Goal: Task Accomplishment & Management: Manage account settings

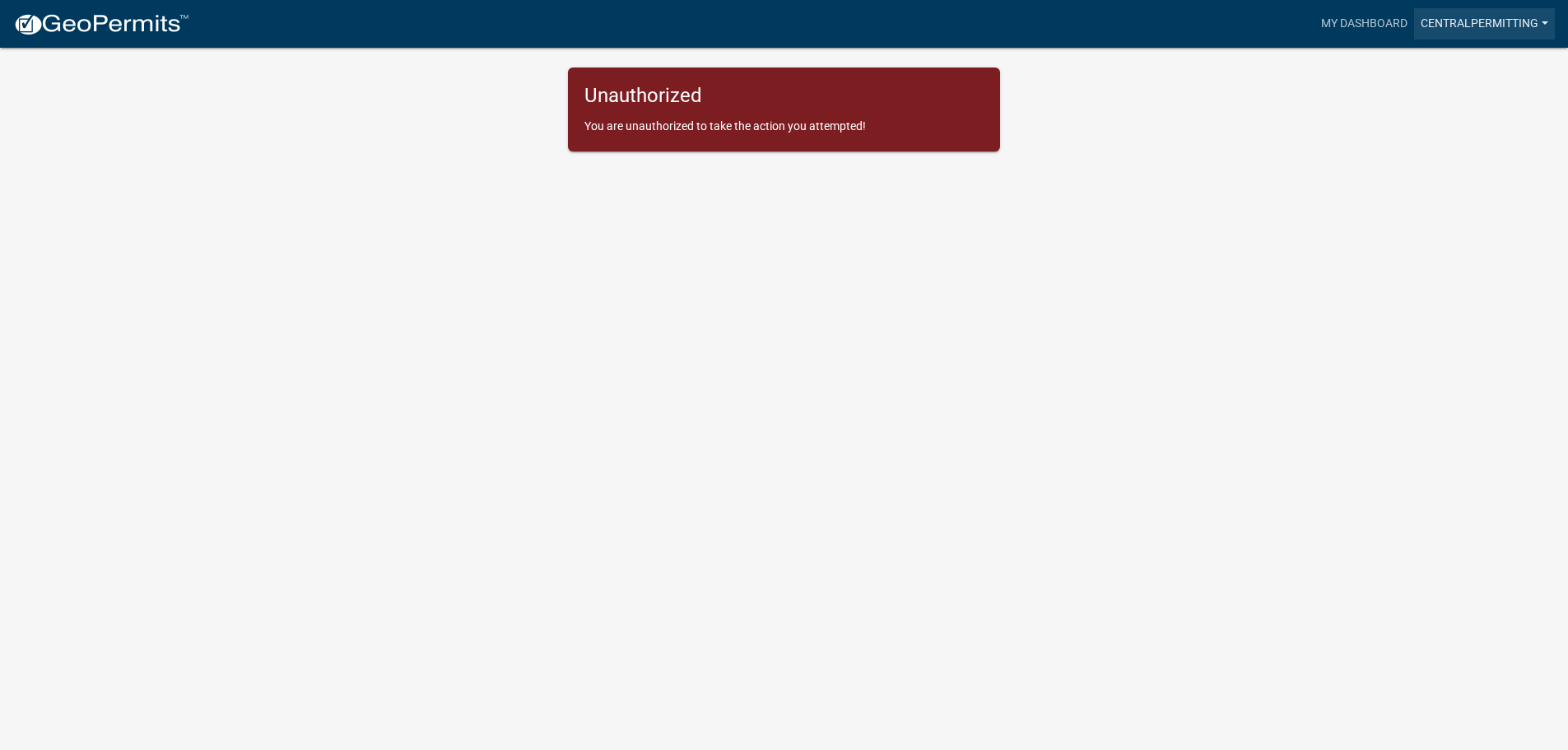
click at [1468, 22] on link "CentralPermitting" at bounding box center [1485, 24] width 141 height 32
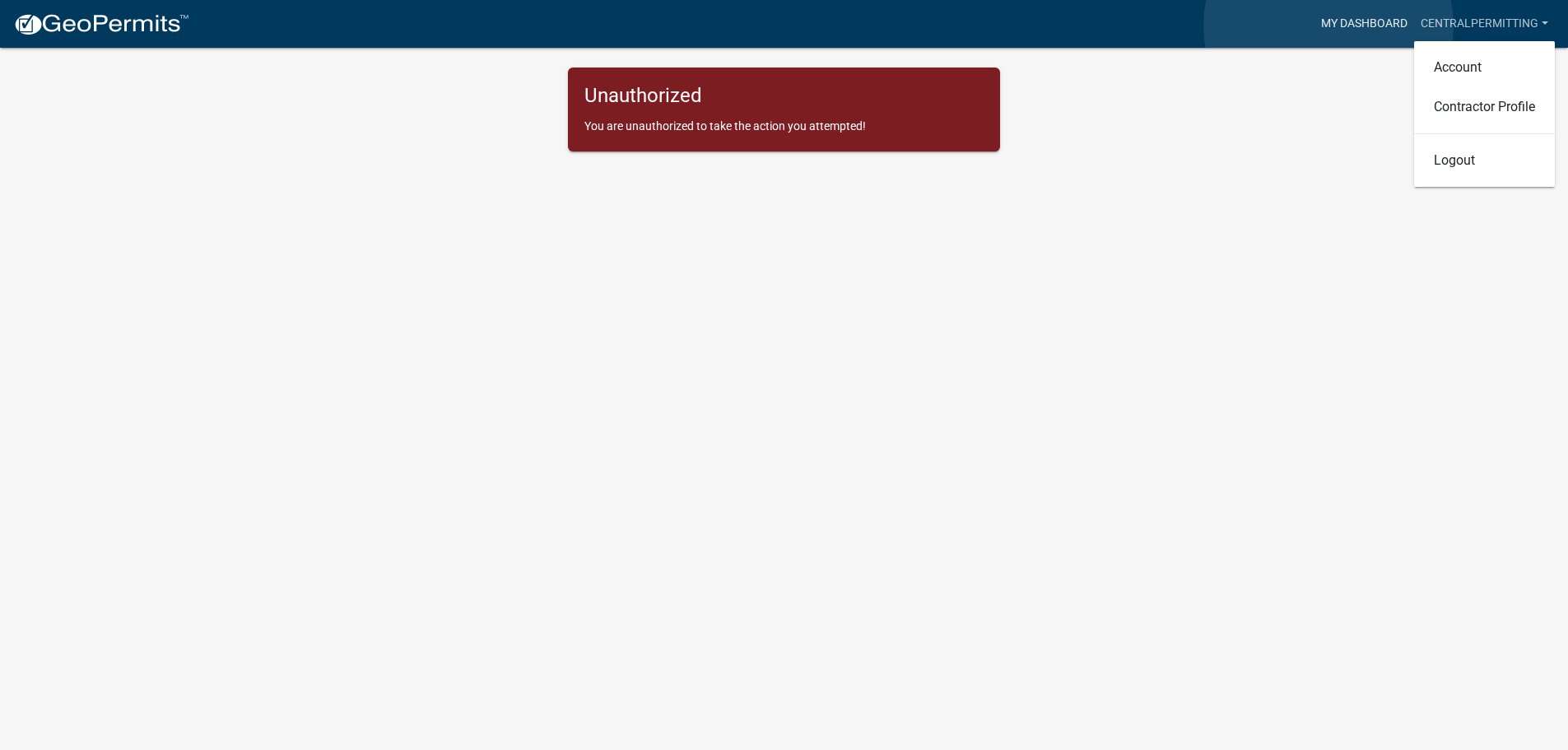
click at [1329, 26] on link "My Dashboard" at bounding box center [1363, 24] width 99 height 32
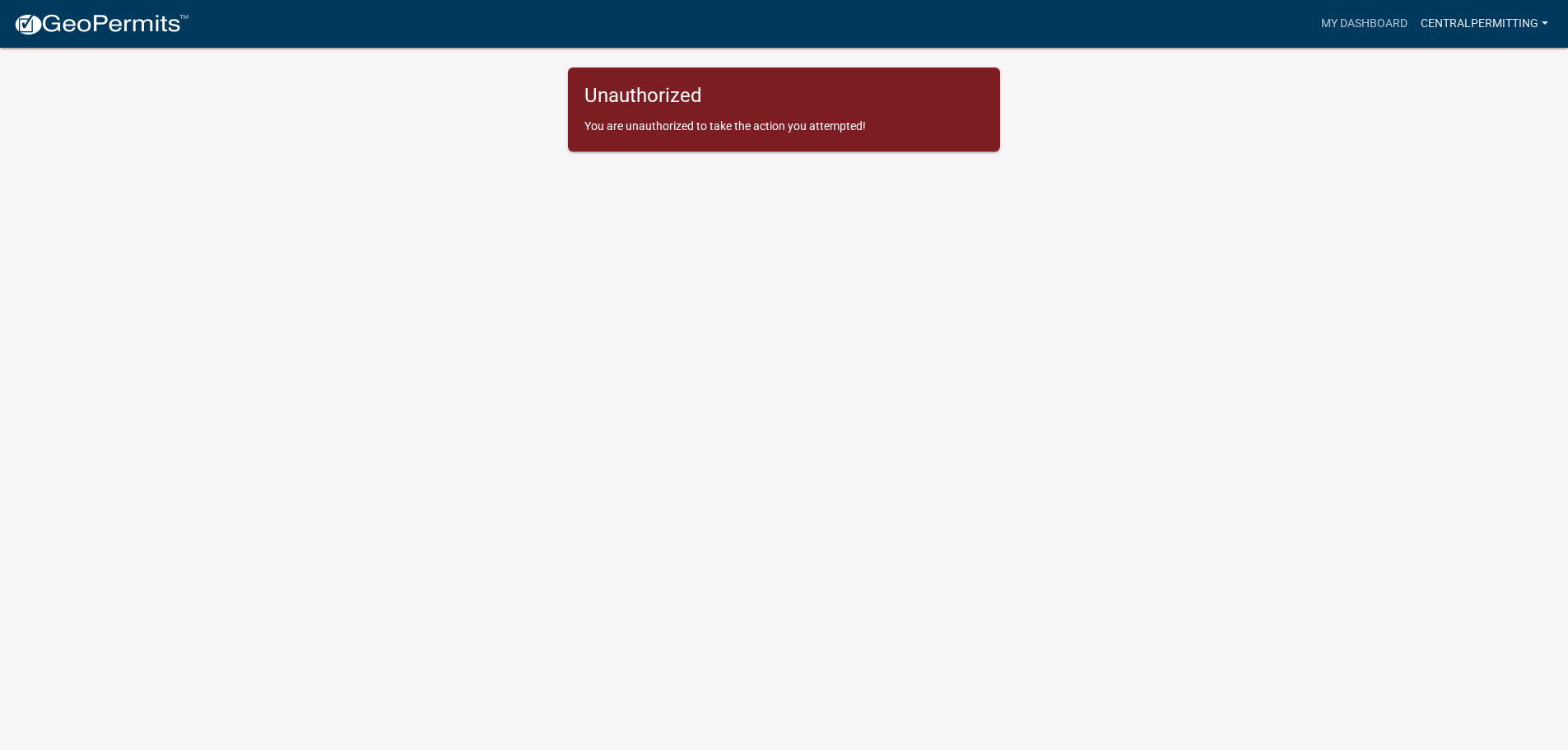
click at [1483, 35] on link "CentralPermitting" at bounding box center [1485, 24] width 141 height 32
click at [1382, 23] on link "My Dashboard" at bounding box center [1363, 24] width 99 height 32
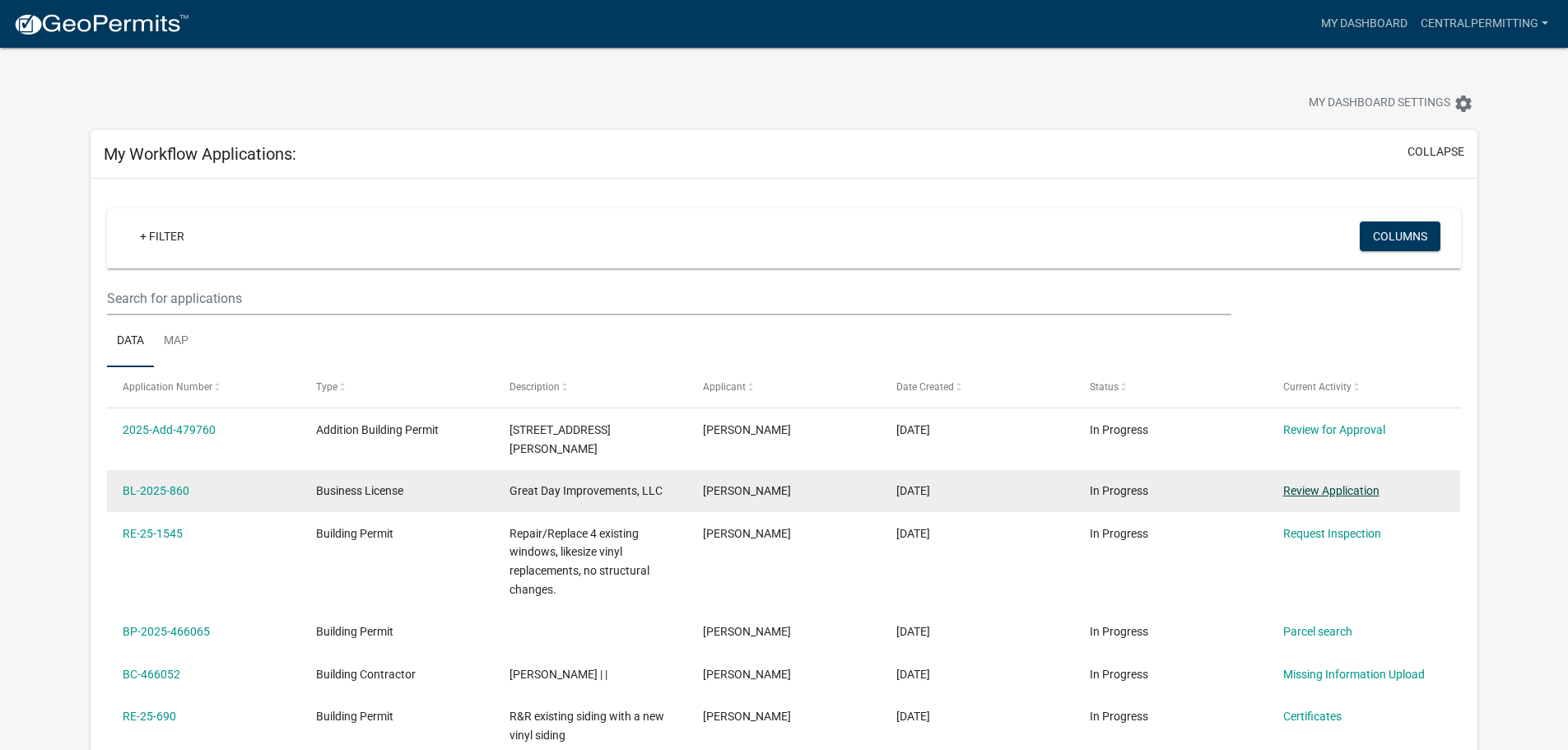
click at [1319, 484] on link "Review Application" at bounding box center [1332, 490] width 96 height 13
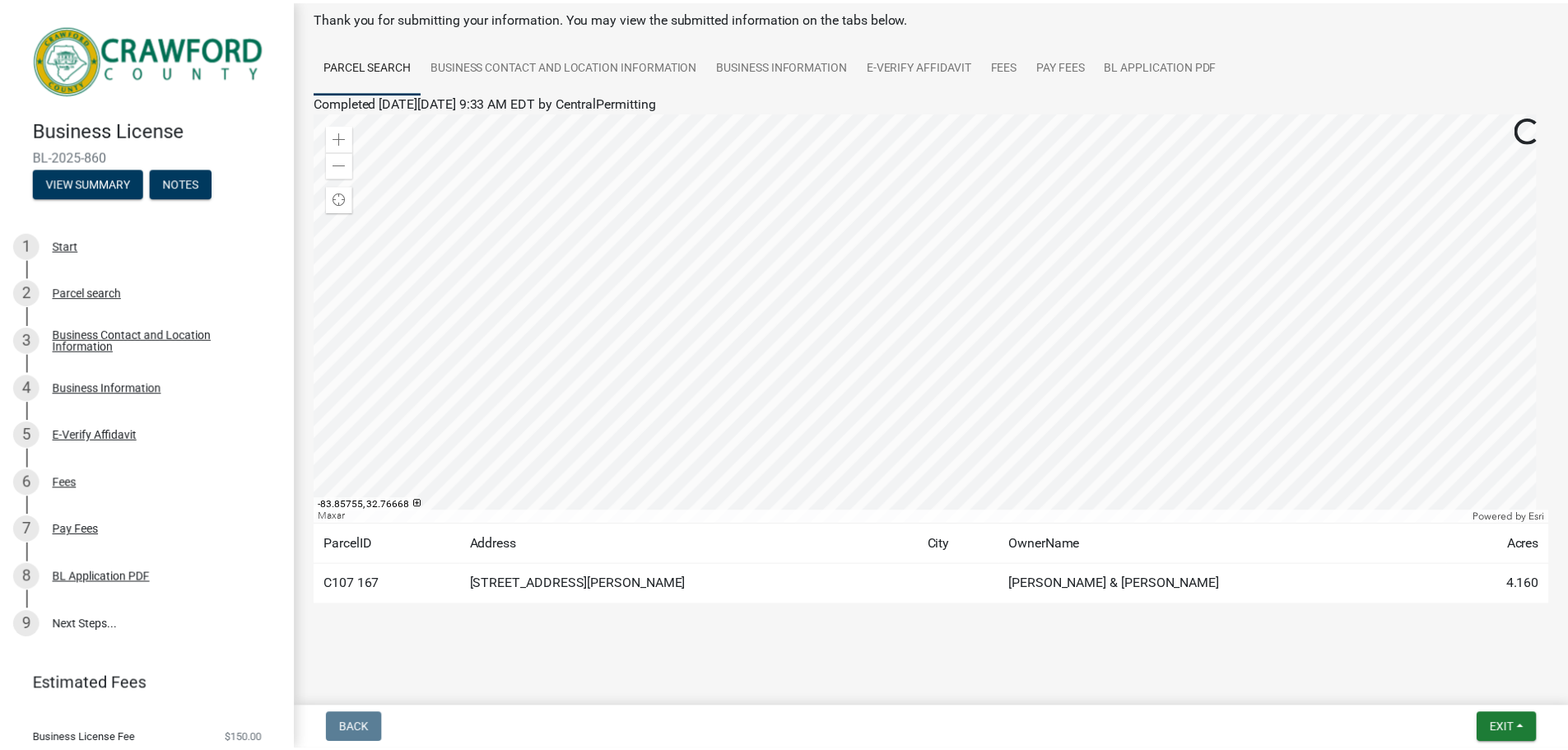
scroll to position [85, 0]
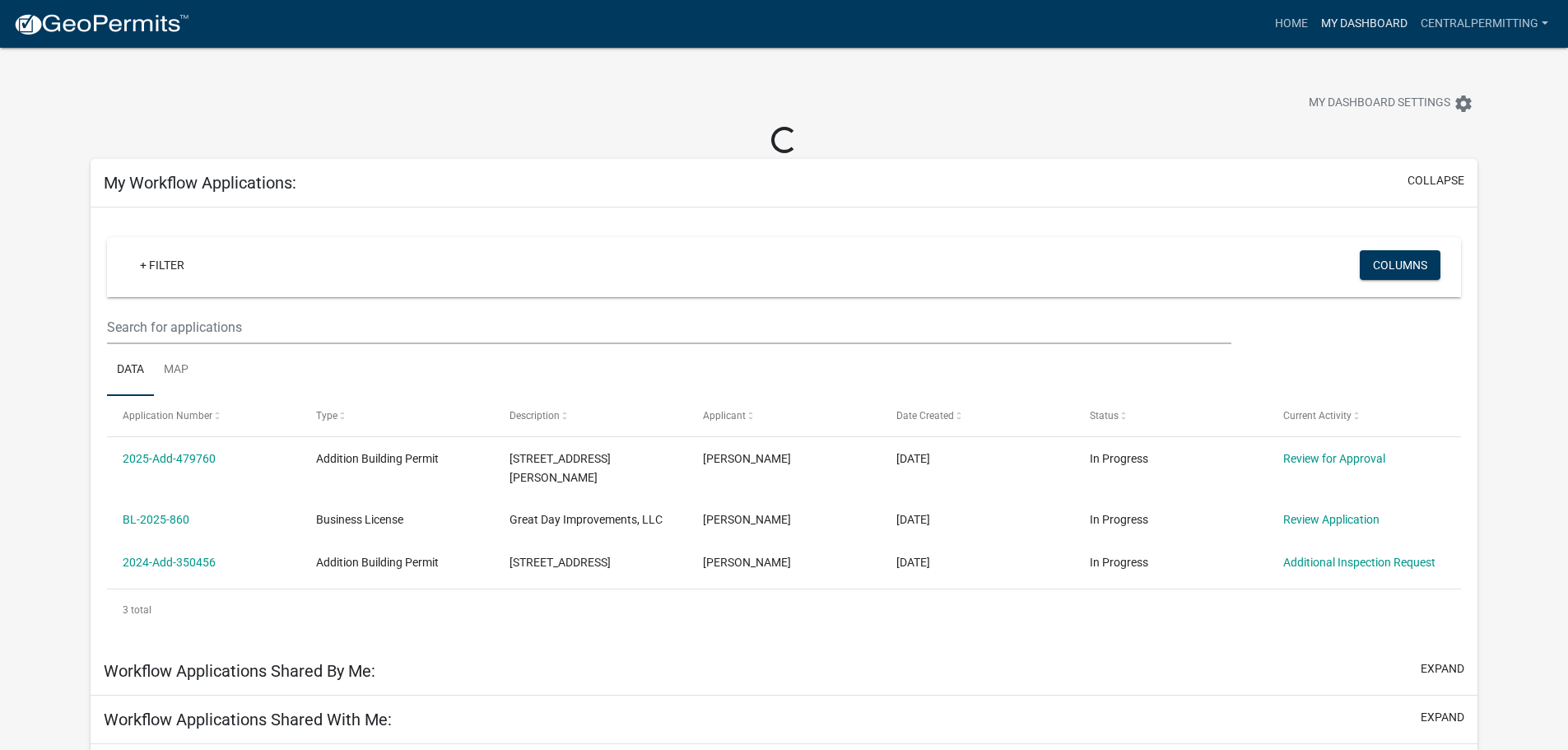
click at [1365, 21] on link "My Dashboard" at bounding box center [1363, 24] width 99 height 32
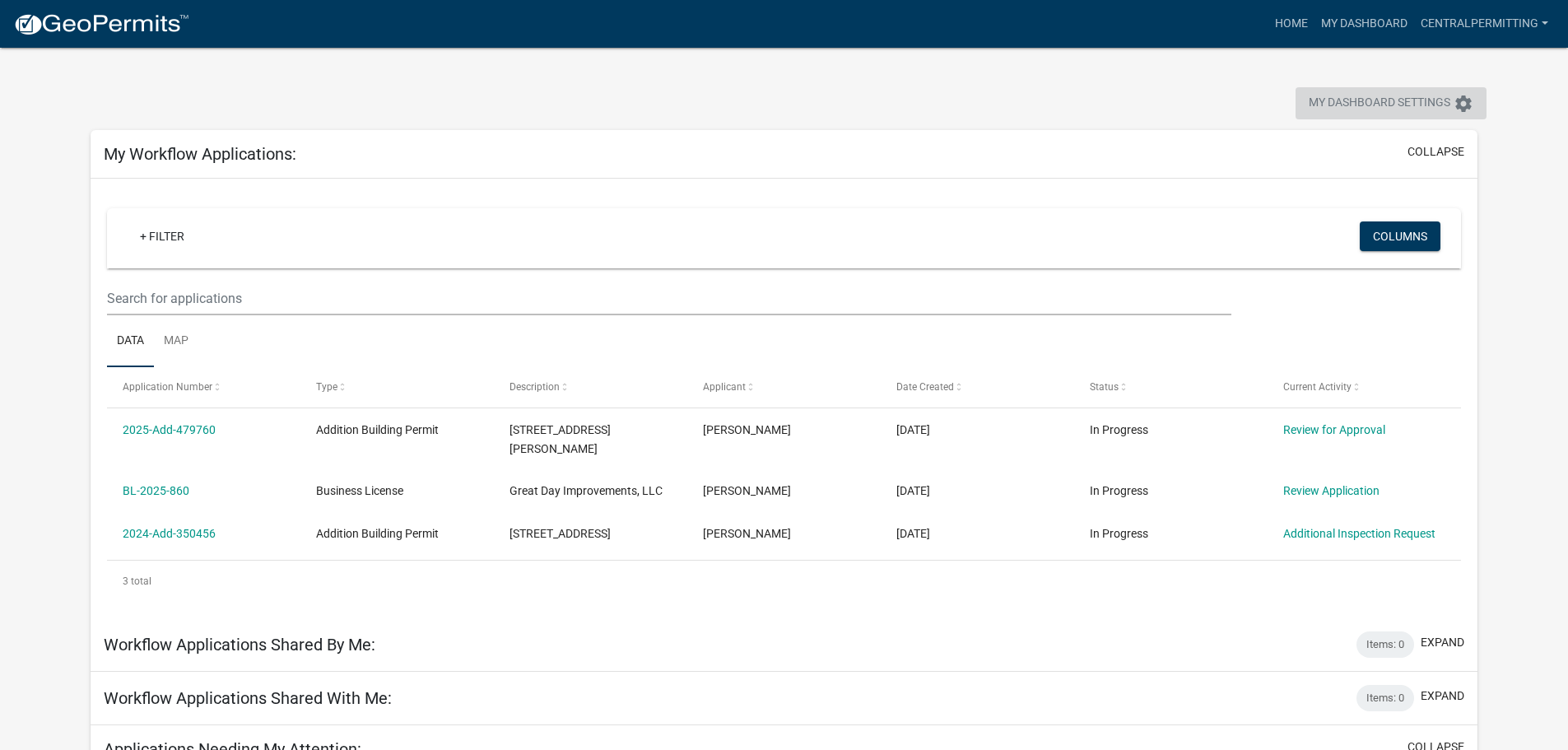
click at [1358, 95] on span "My Dashboard Settings" at bounding box center [1379, 103] width 142 height 19
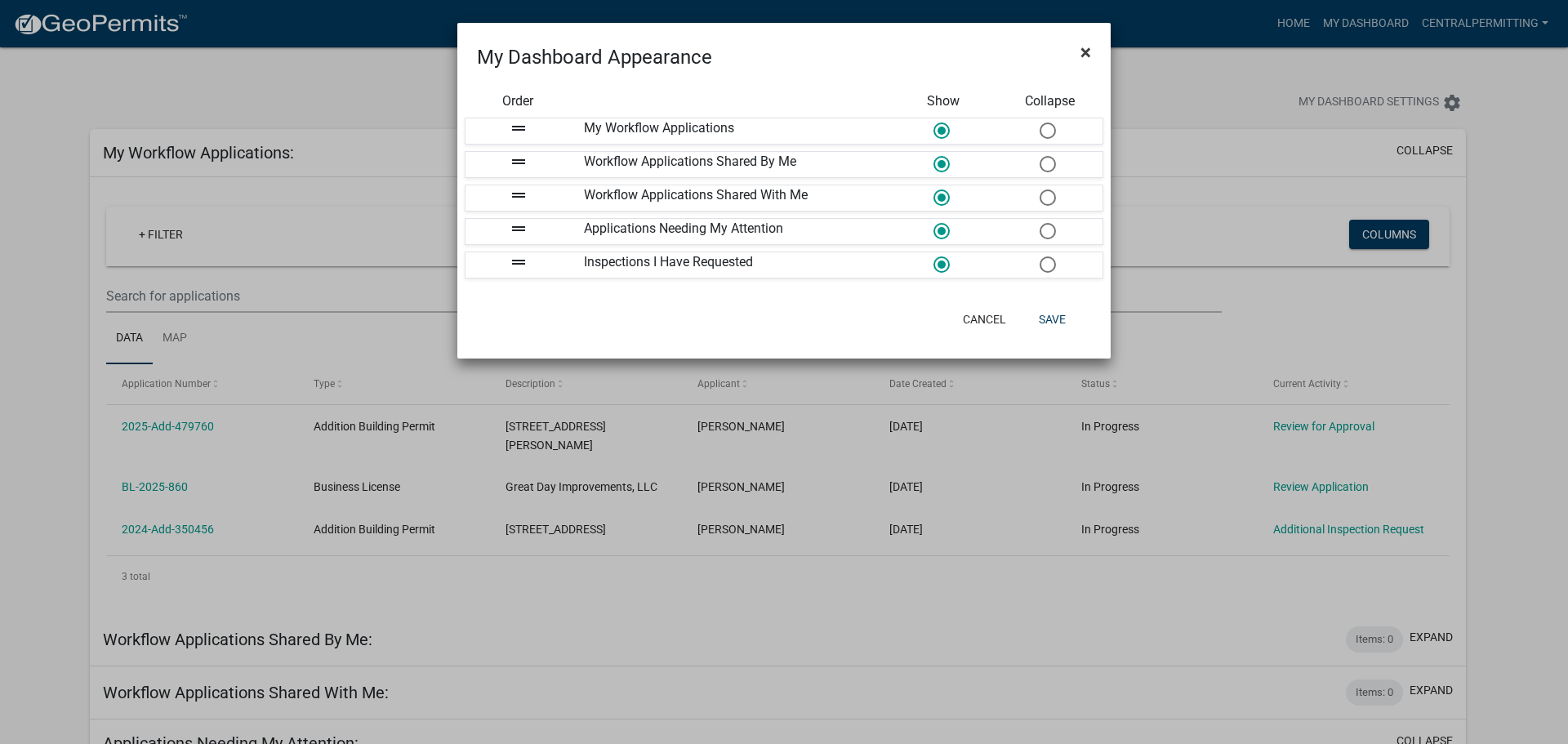
click at [1087, 42] on span "×" at bounding box center [1086, 52] width 11 height 23
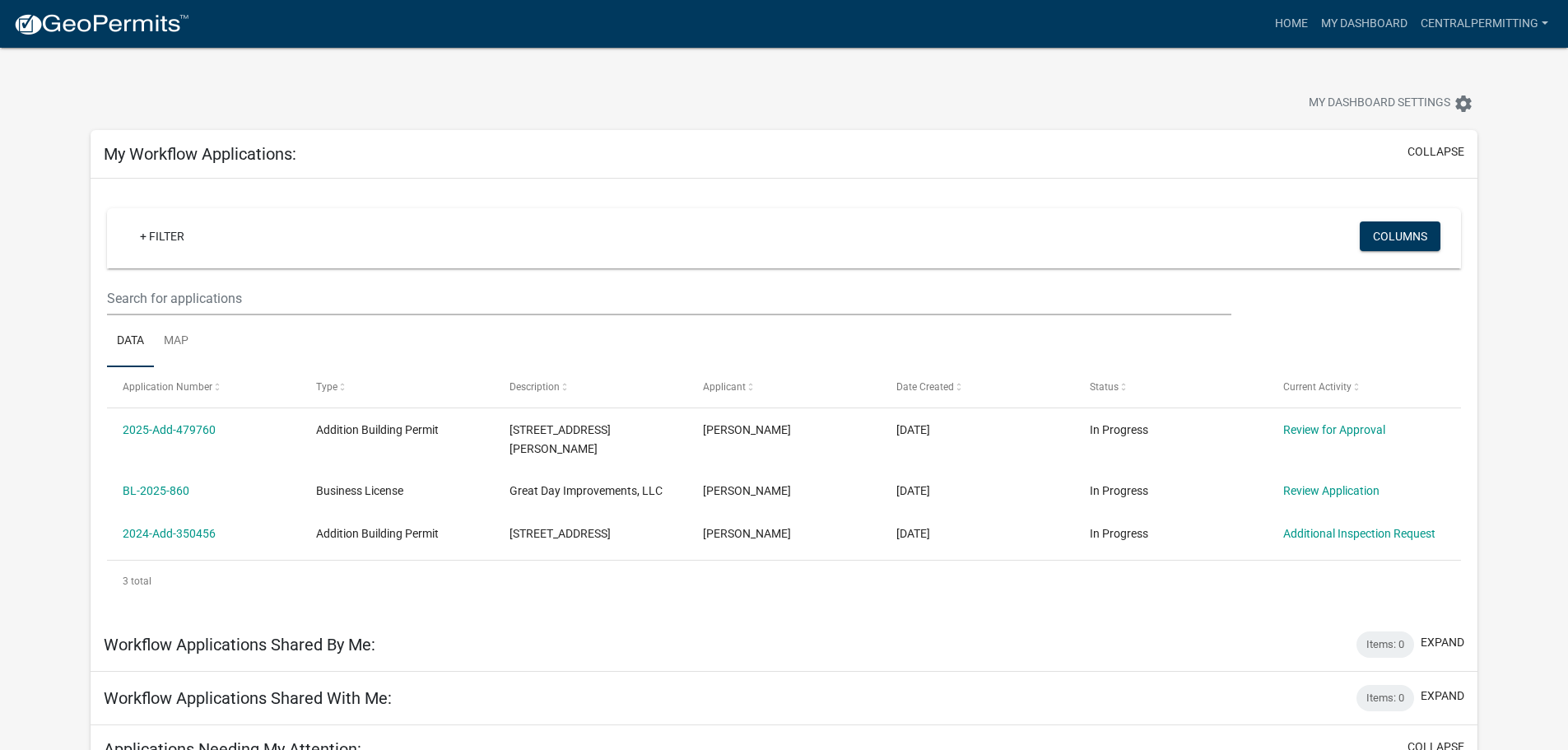
click at [110, 24] on img at bounding box center [101, 24] width 176 height 25
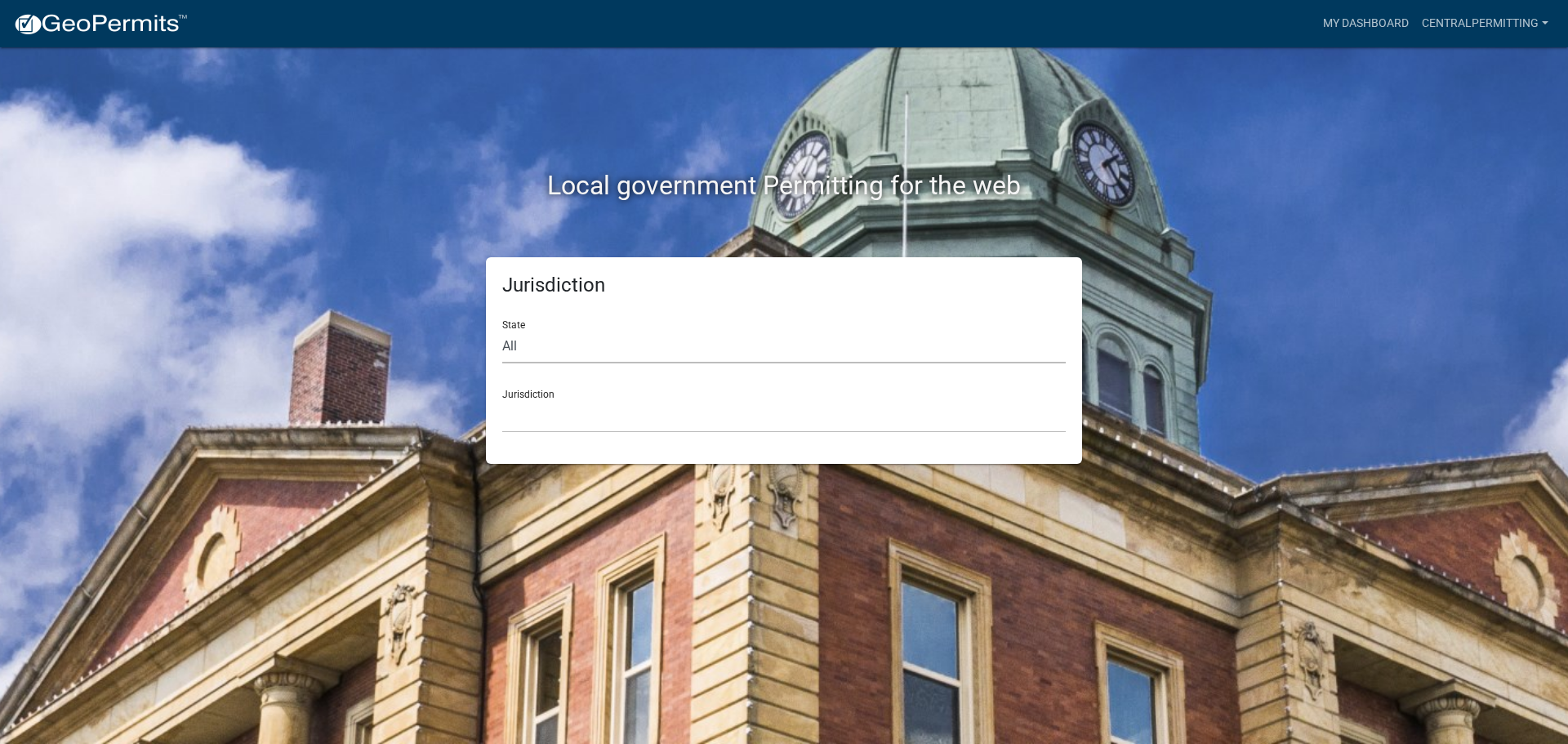
click at [585, 352] on select "All [US_STATE] [US_STATE] [US_STATE] [US_STATE] [US_STATE] [US_STATE] [US_STATE…" at bounding box center [784, 347] width 563 height 33
select select "[US_STATE]"
click at [502, 330] on select "All [US_STATE] [US_STATE] [US_STATE] [US_STATE] [US_STATE] [US_STATE] [US_STATE…" at bounding box center [784, 347] width 563 height 33
click at [598, 410] on select "City of [GEOGRAPHIC_DATA], [US_STATE] City of [GEOGRAPHIC_DATA], [US_STATE] Cit…" at bounding box center [784, 416] width 563 height 33
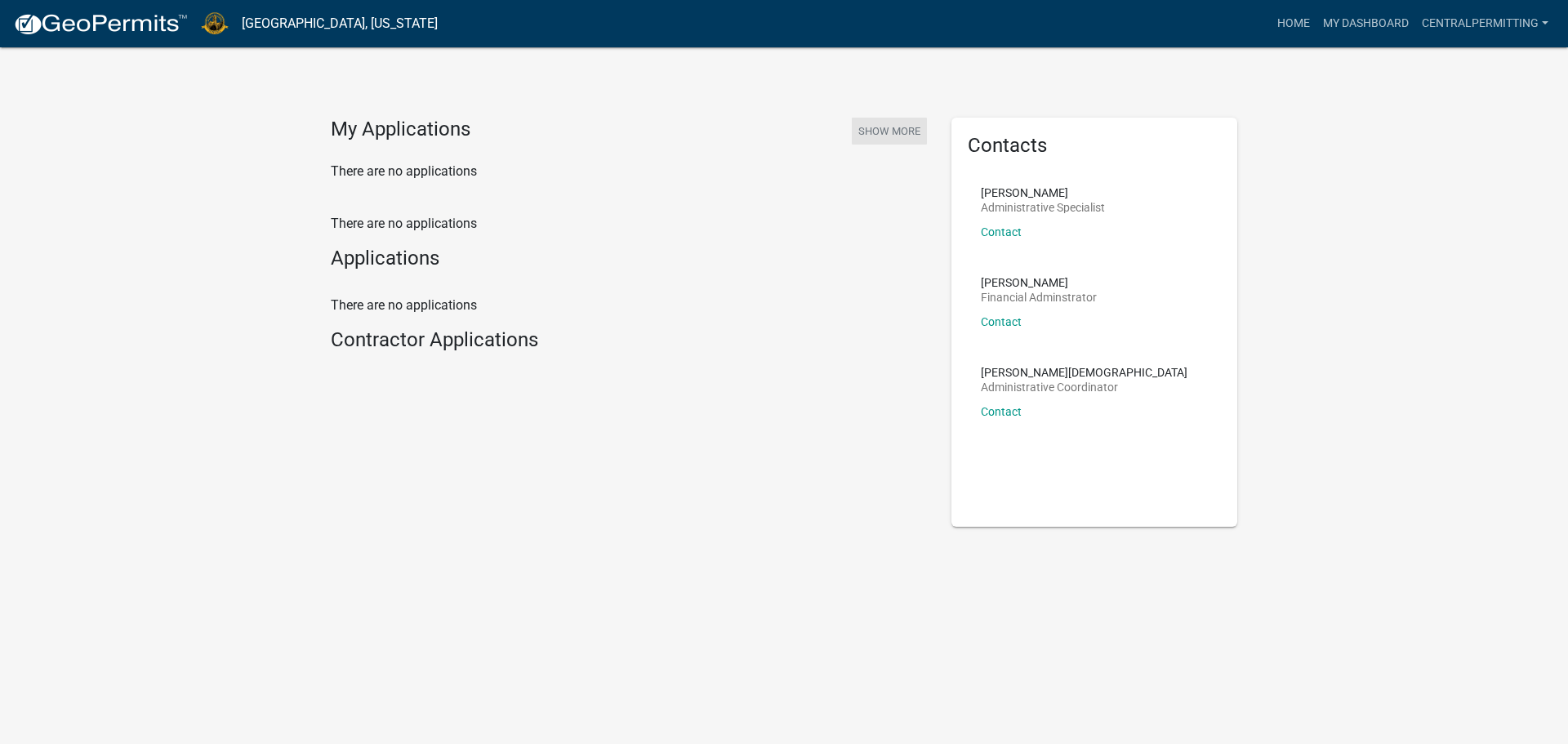
click at [881, 130] on button "Show More" at bounding box center [890, 131] width 75 height 27
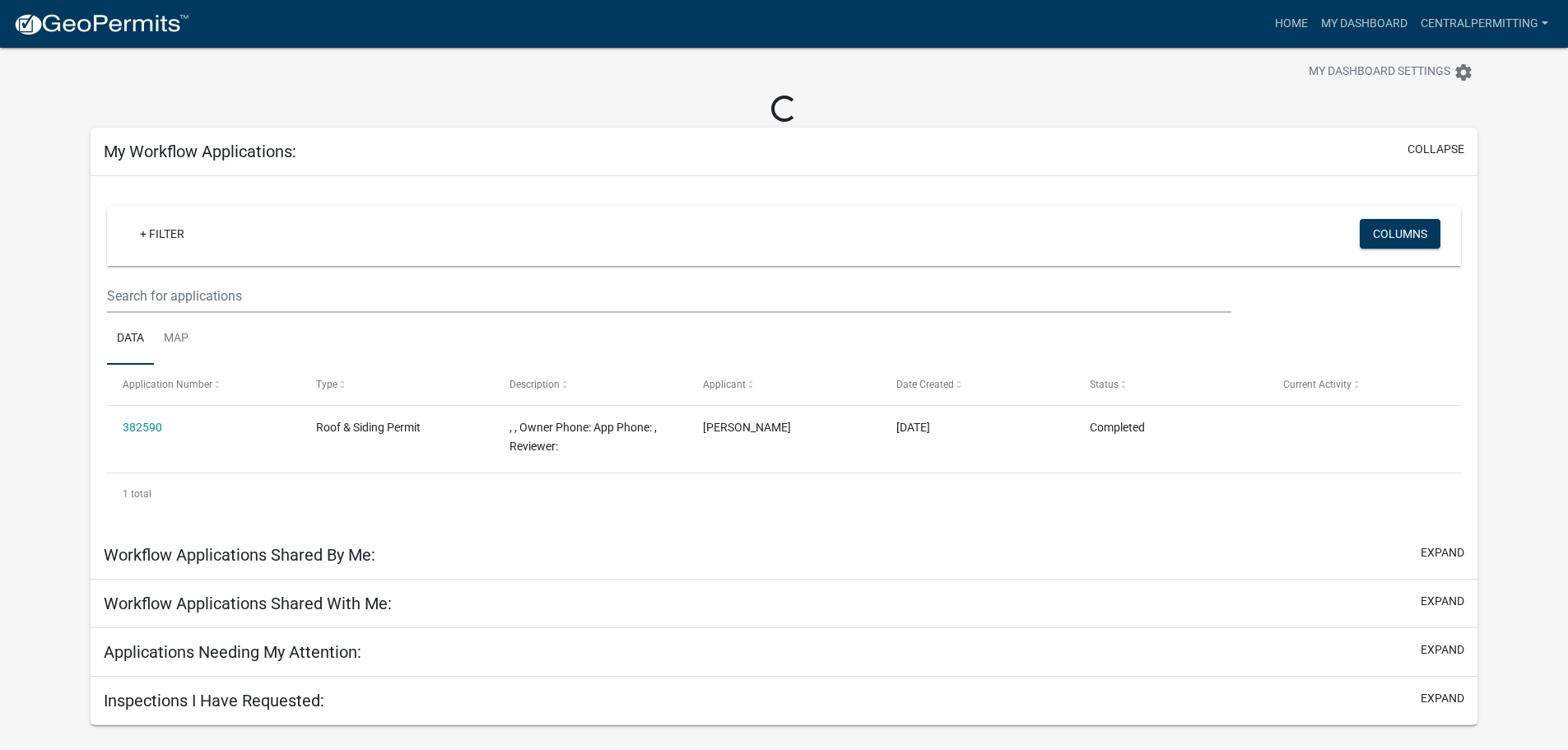
scroll to position [47, 0]
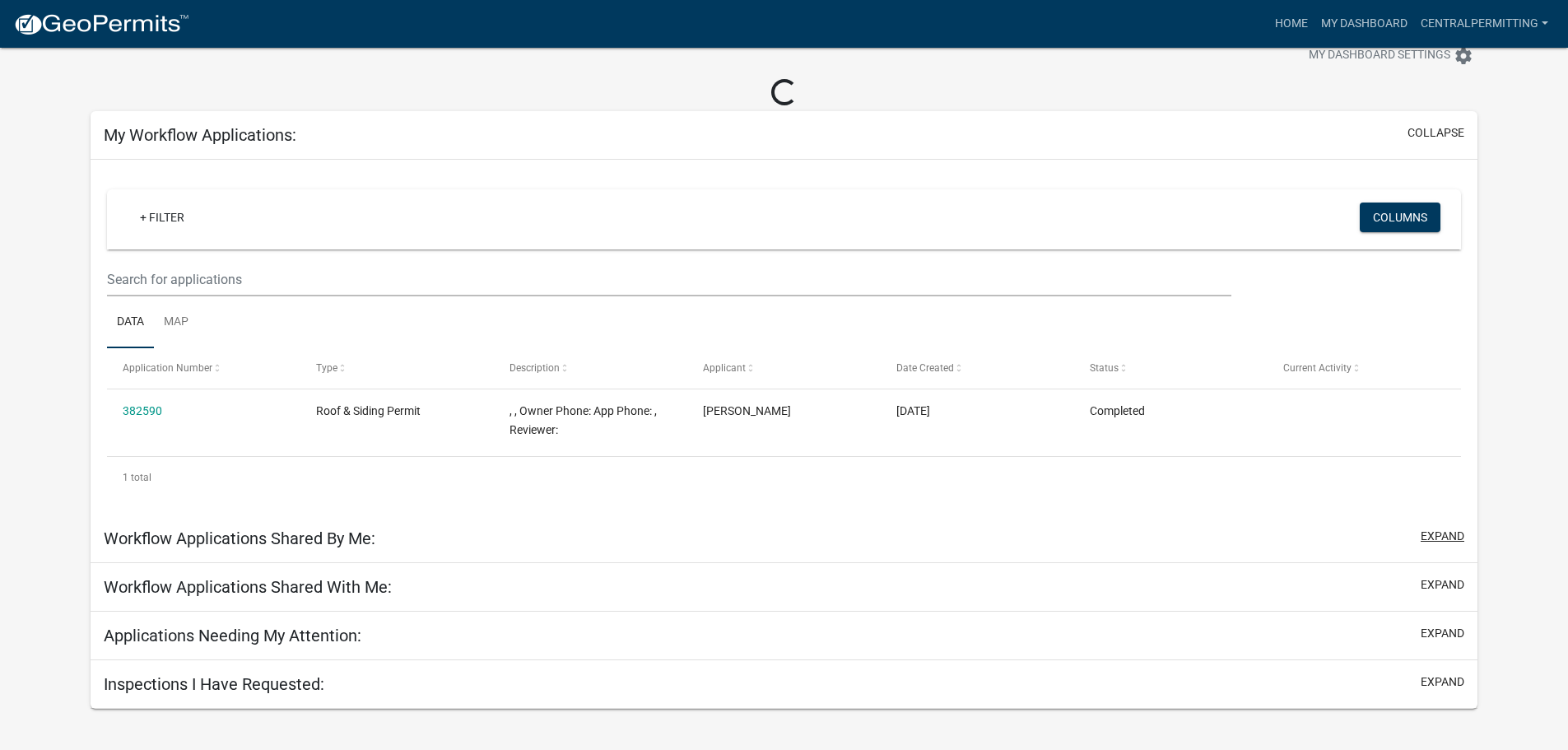
click at [1438, 530] on button "expand" at bounding box center [1442, 536] width 44 height 18
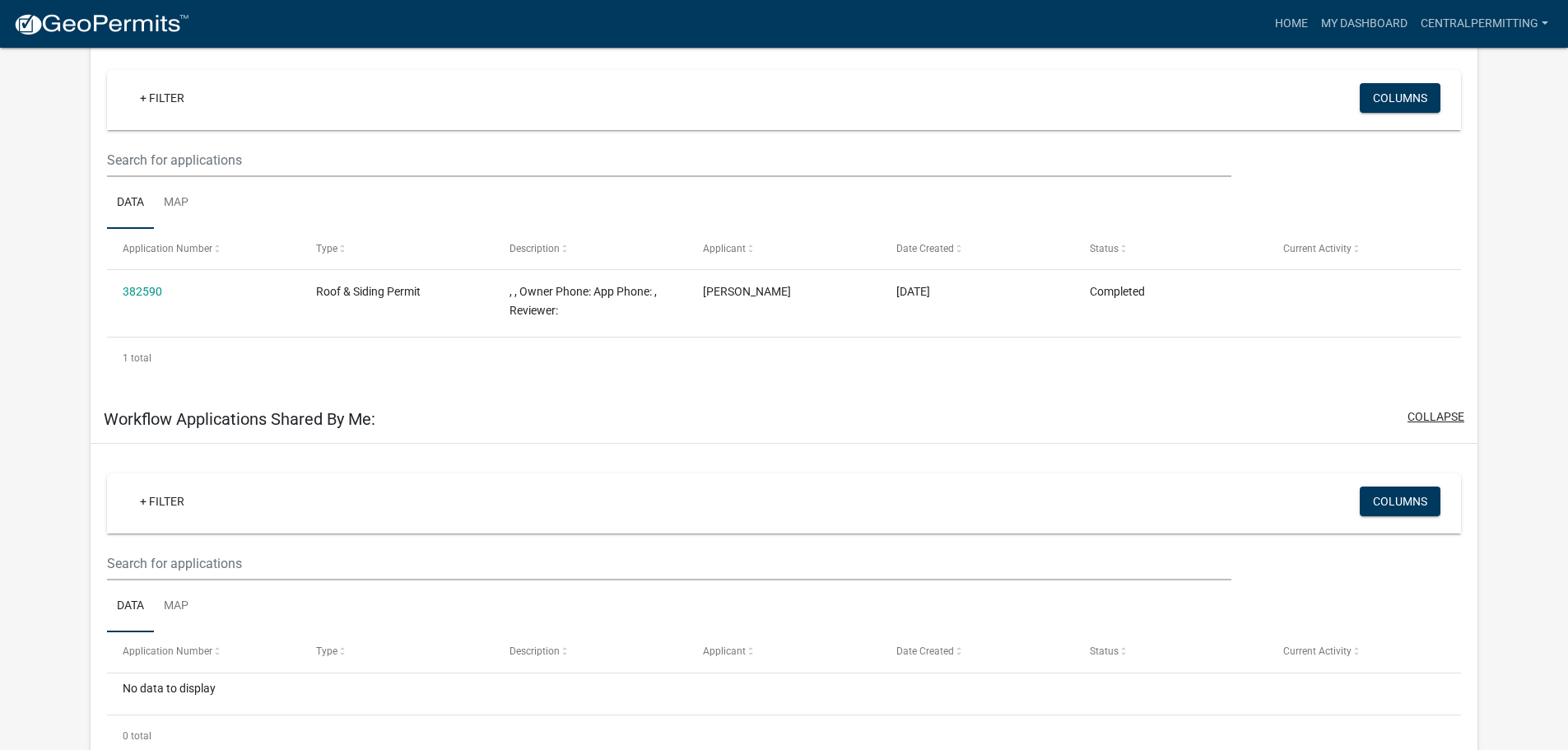
scroll to position [0, 0]
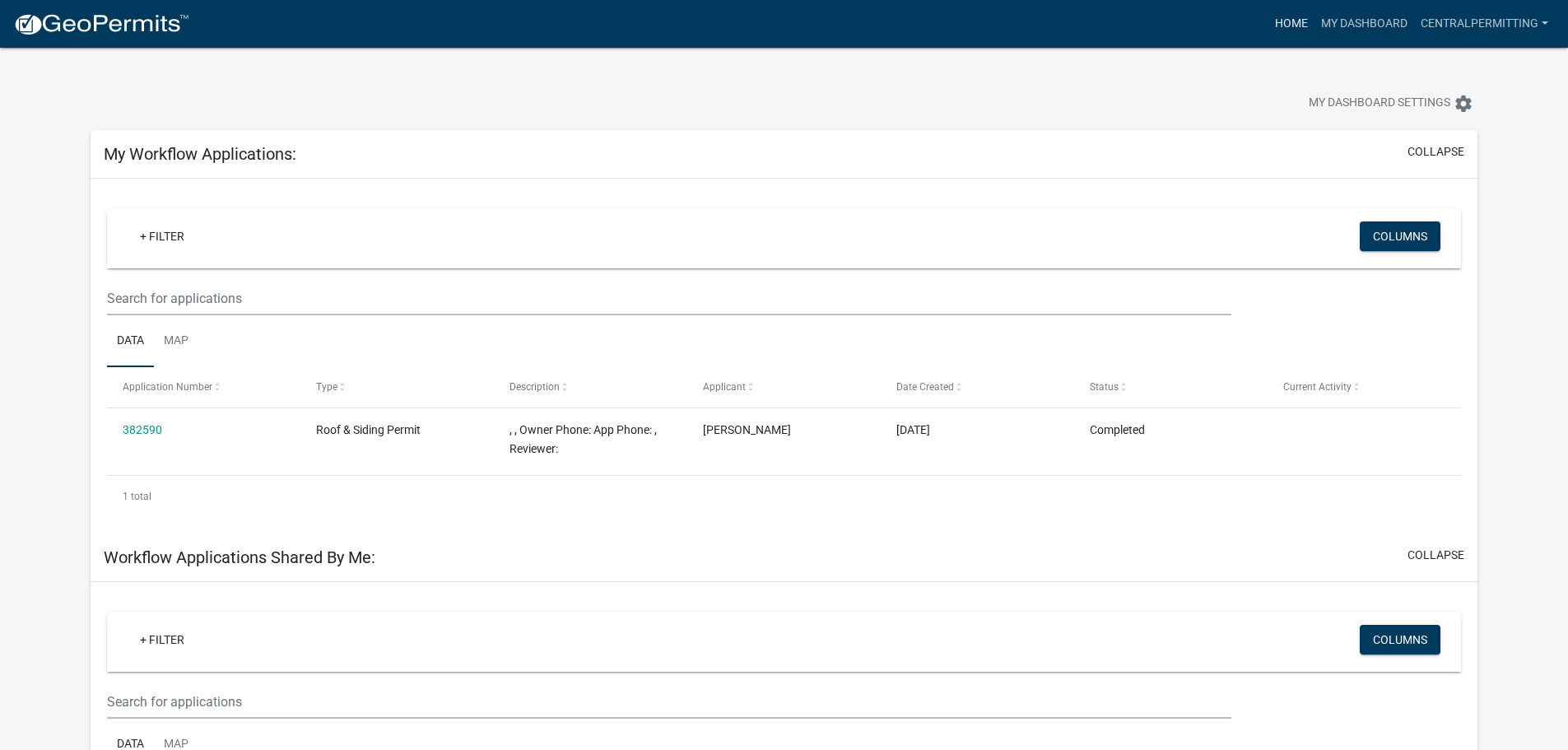
click at [1282, 26] on link "Home" at bounding box center [1292, 24] width 46 height 32
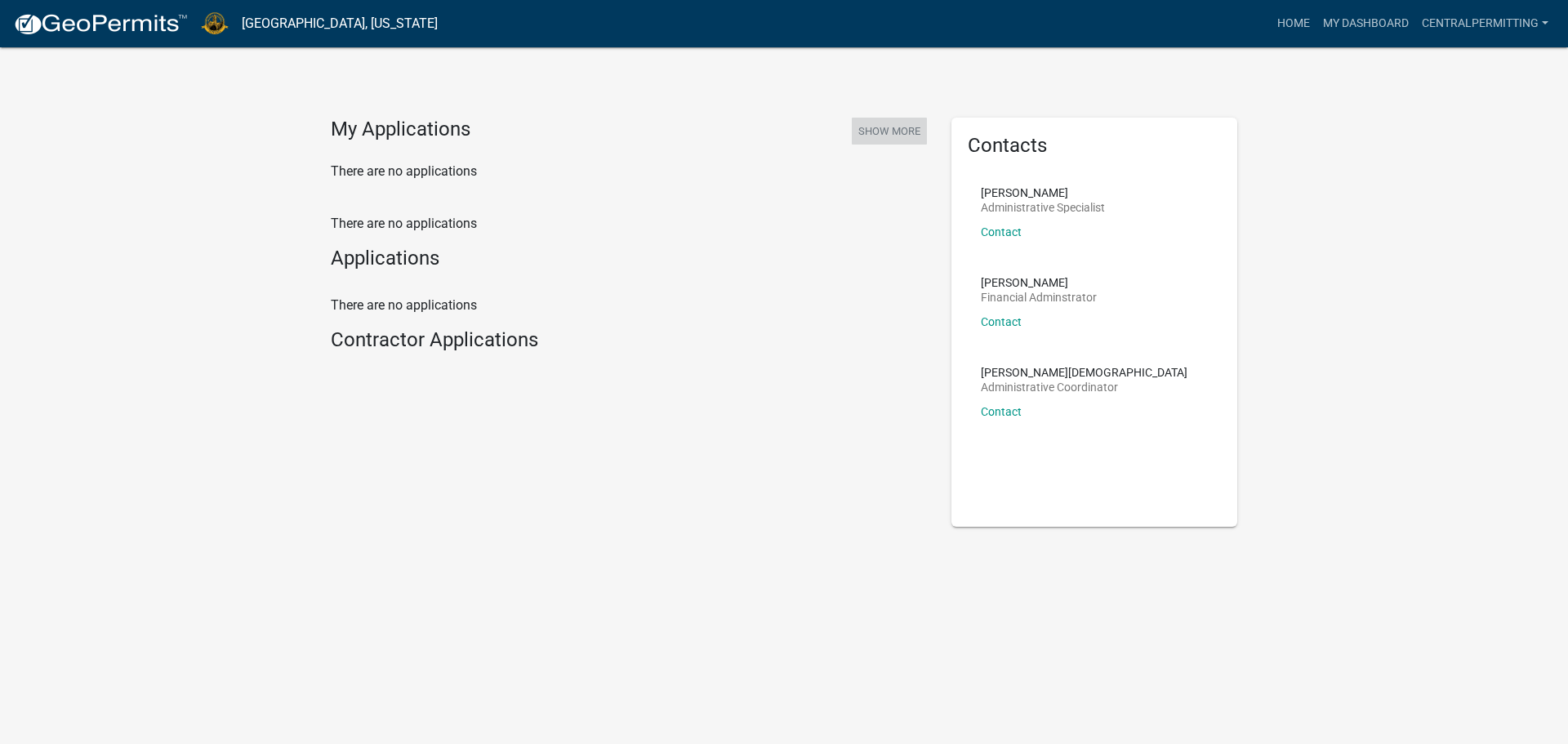
click at [867, 129] on button "Show More" at bounding box center [890, 131] width 75 height 27
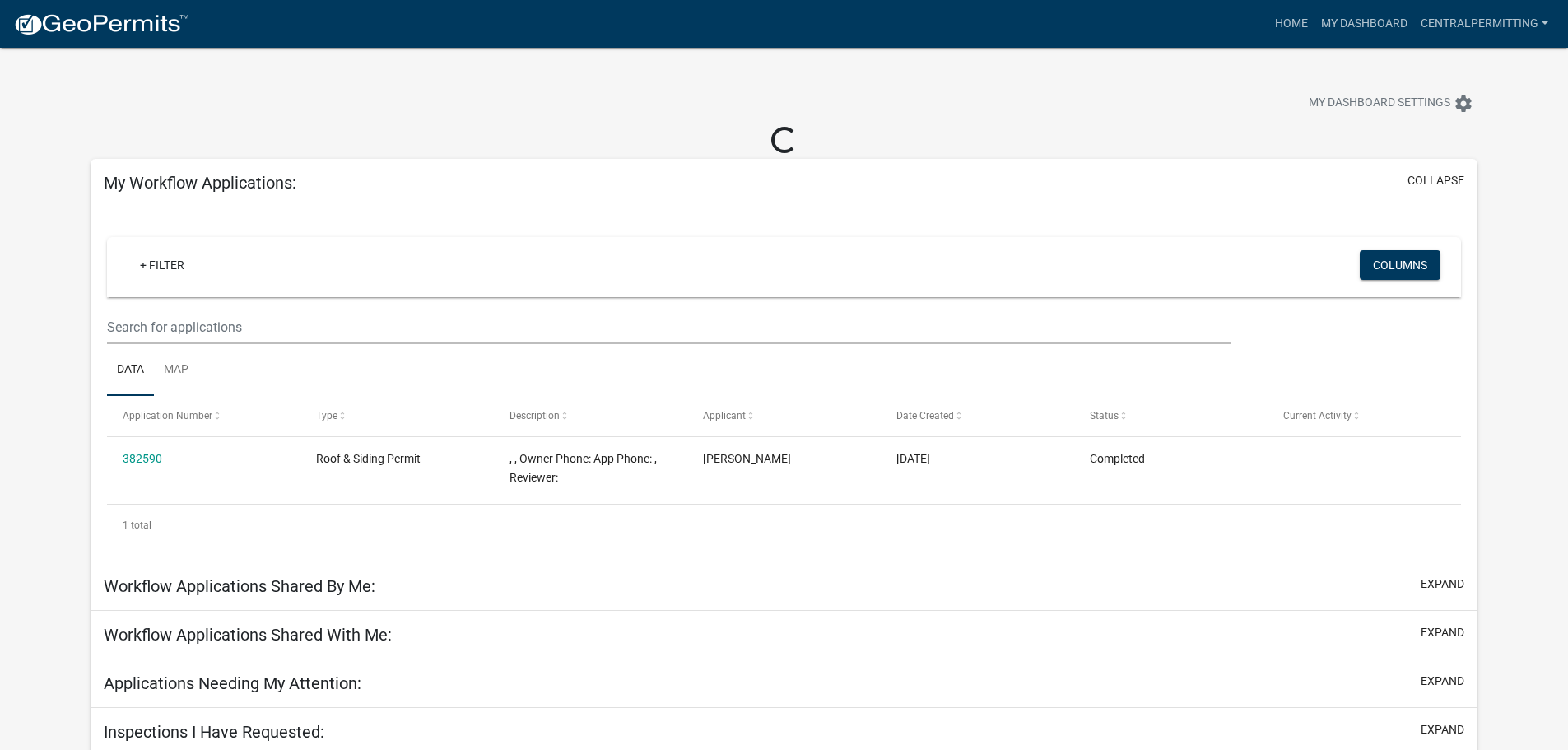
scroll to position [47, 0]
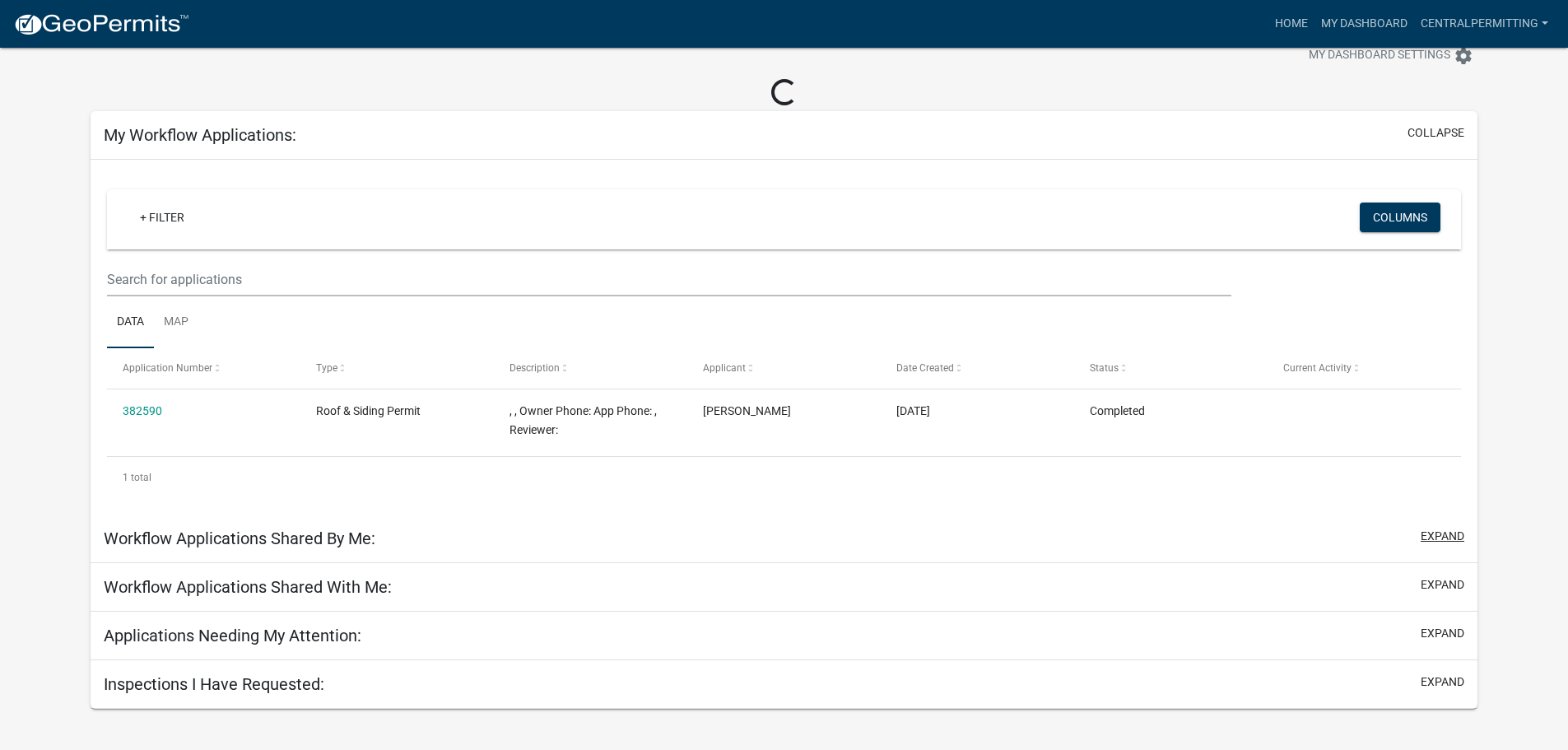
click at [1451, 528] on button "expand" at bounding box center [1442, 536] width 44 height 18
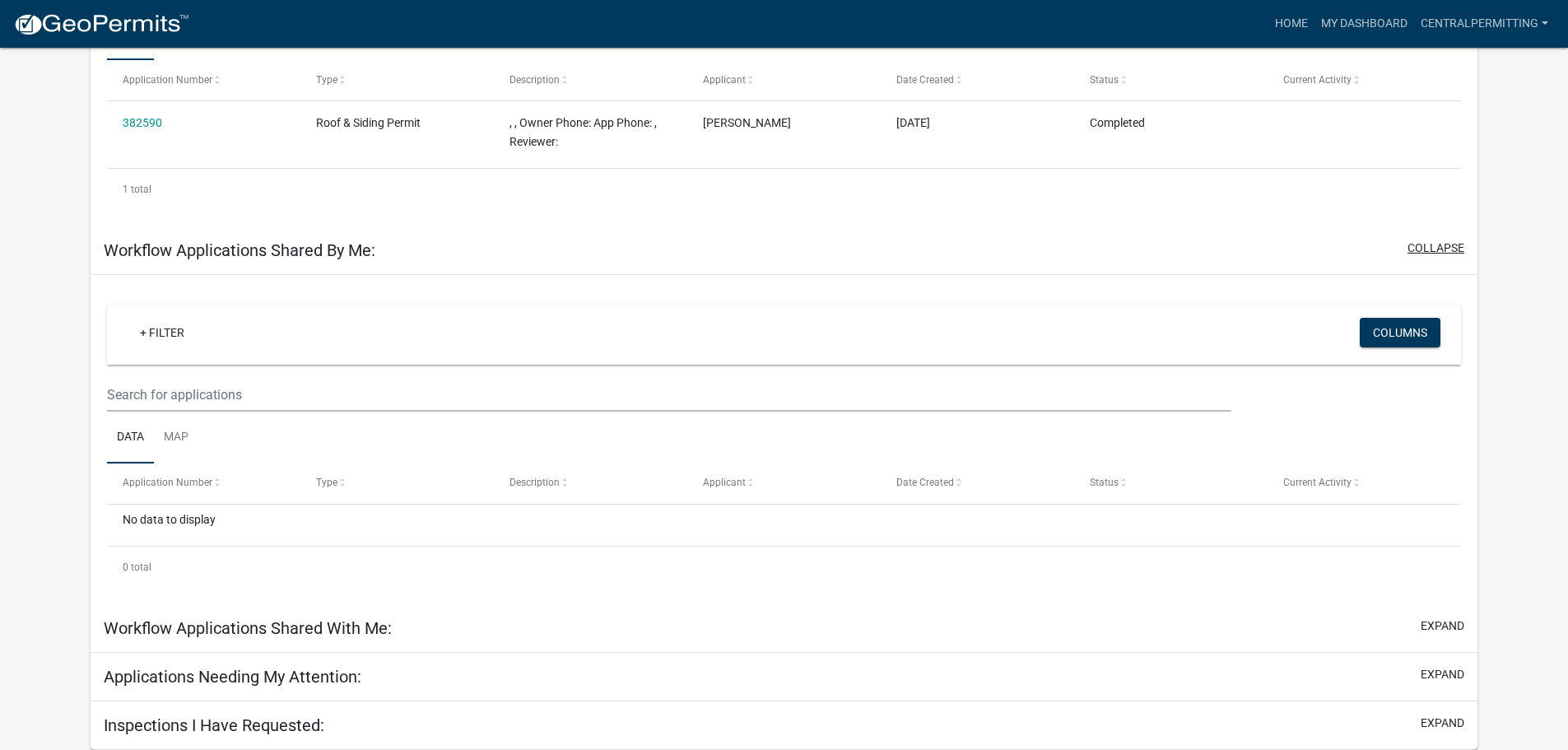
scroll to position [307, 0]
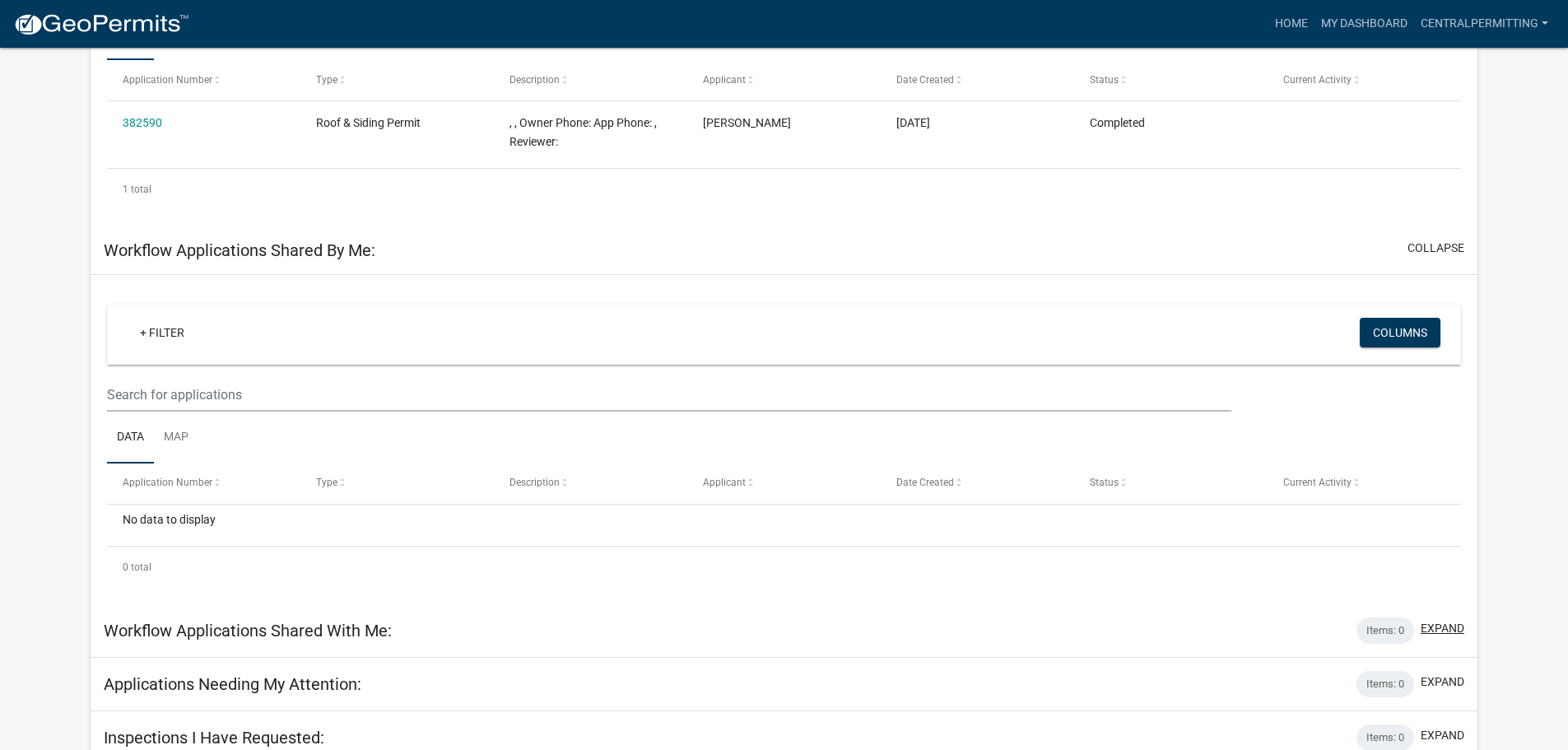
click at [1439, 624] on button "expand" at bounding box center [1442, 628] width 44 height 18
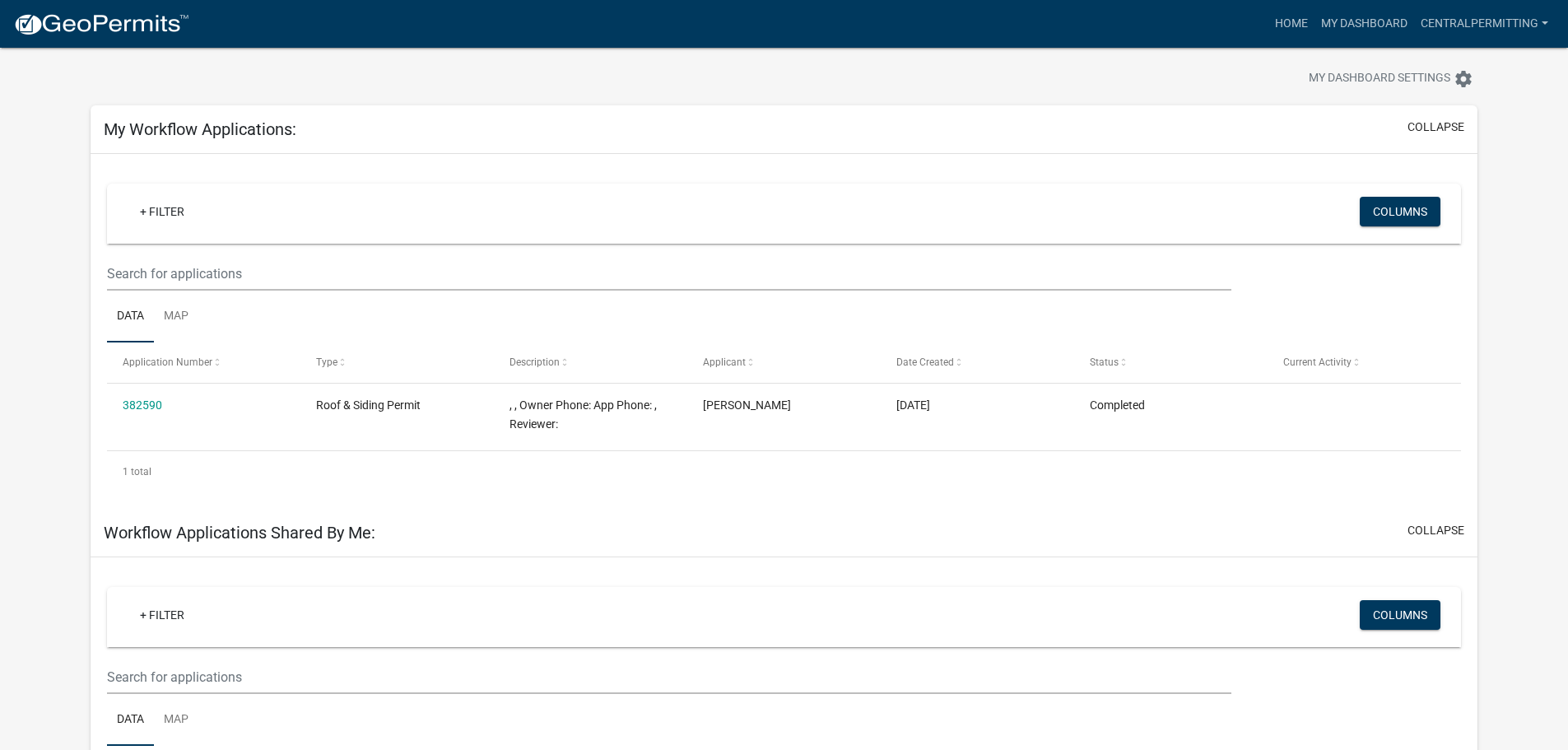
scroll to position [0, 0]
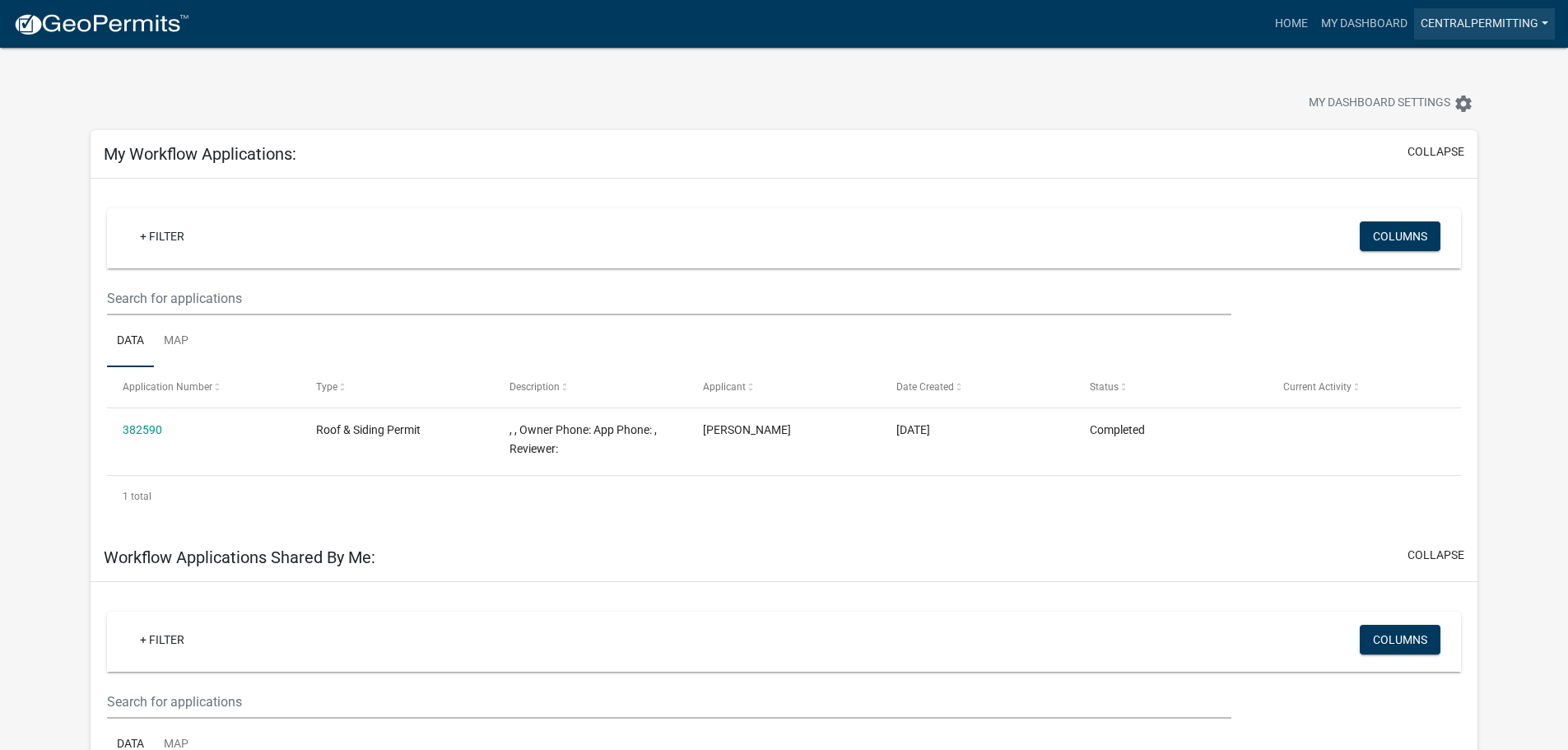
click at [1492, 16] on link "CentralPermitting" at bounding box center [1485, 24] width 141 height 32
click at [1502, 103] on link "Contractor Profile" at bounding box center [1485, 107] width 141 height 40
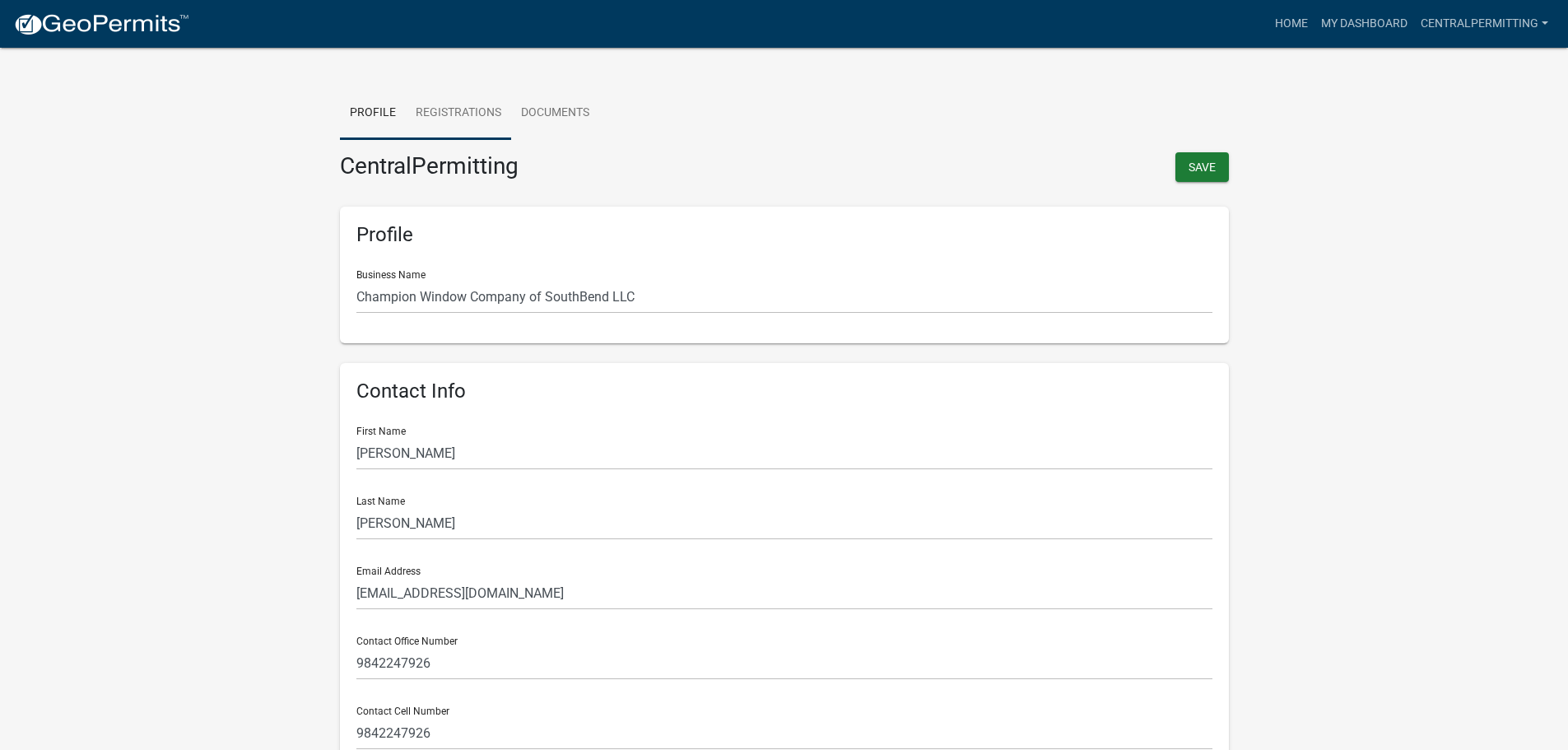
click at [479, 113] on link "Registrations" at bounding box center [459, 113] width 106 height 53
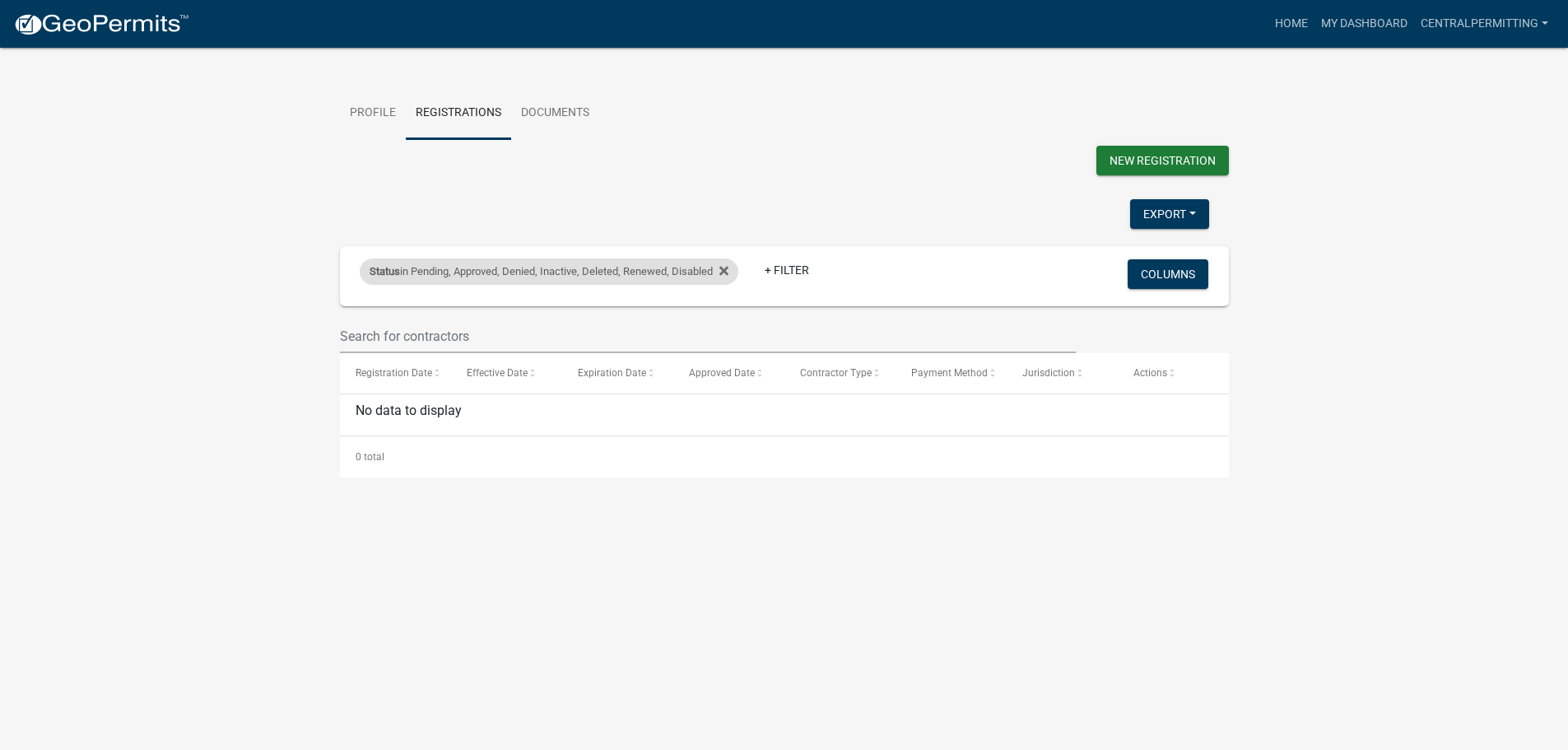
click at [615, 267] on div "Status in Pending, Approved, Denied, Inactive, Deleted, Renewed, Disabled" at bounding box center [549, 272] width 378 height 26
select select "1: '0'"
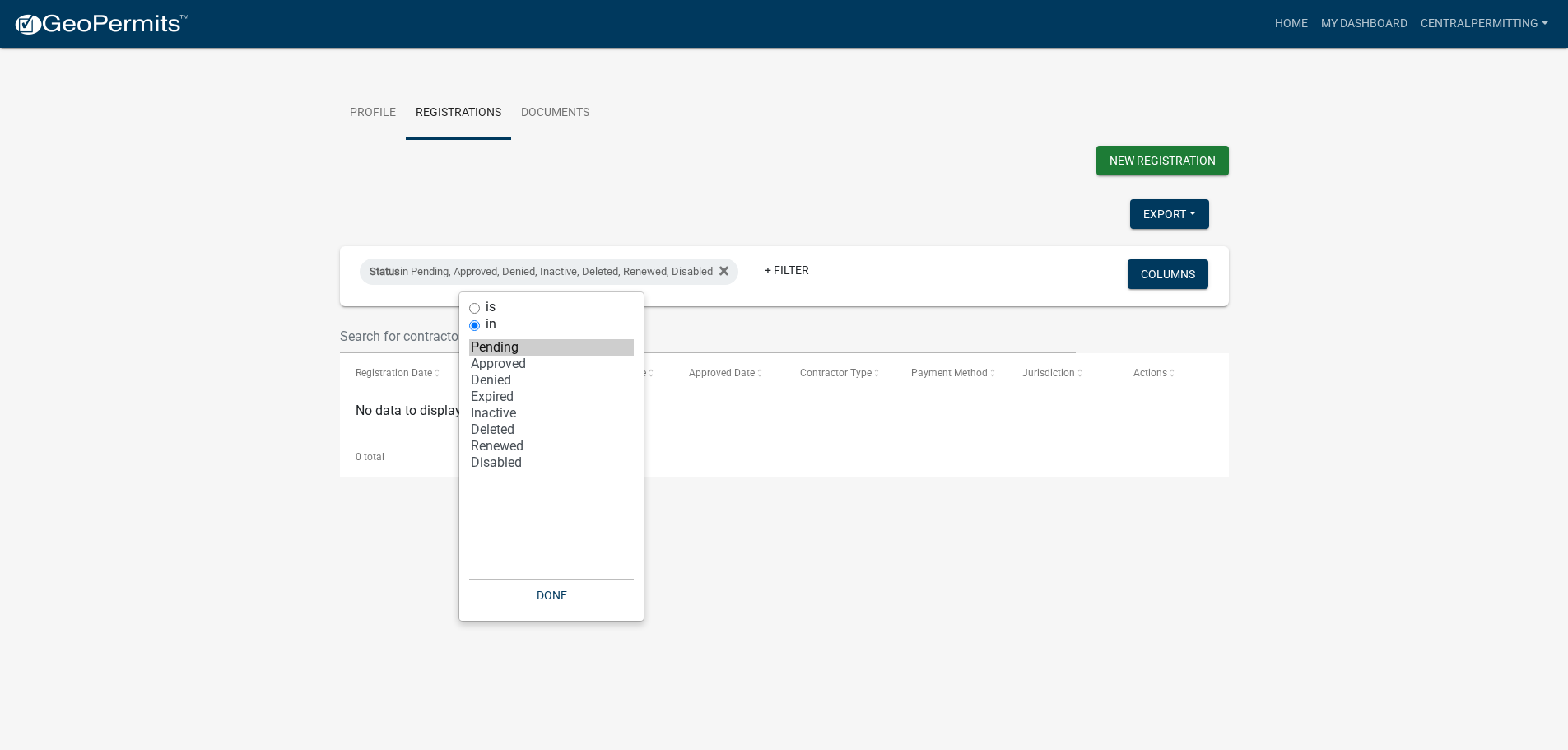
click at [617, 162] on div "New Registration" at bounding box center [784, 162] width 913 height 33
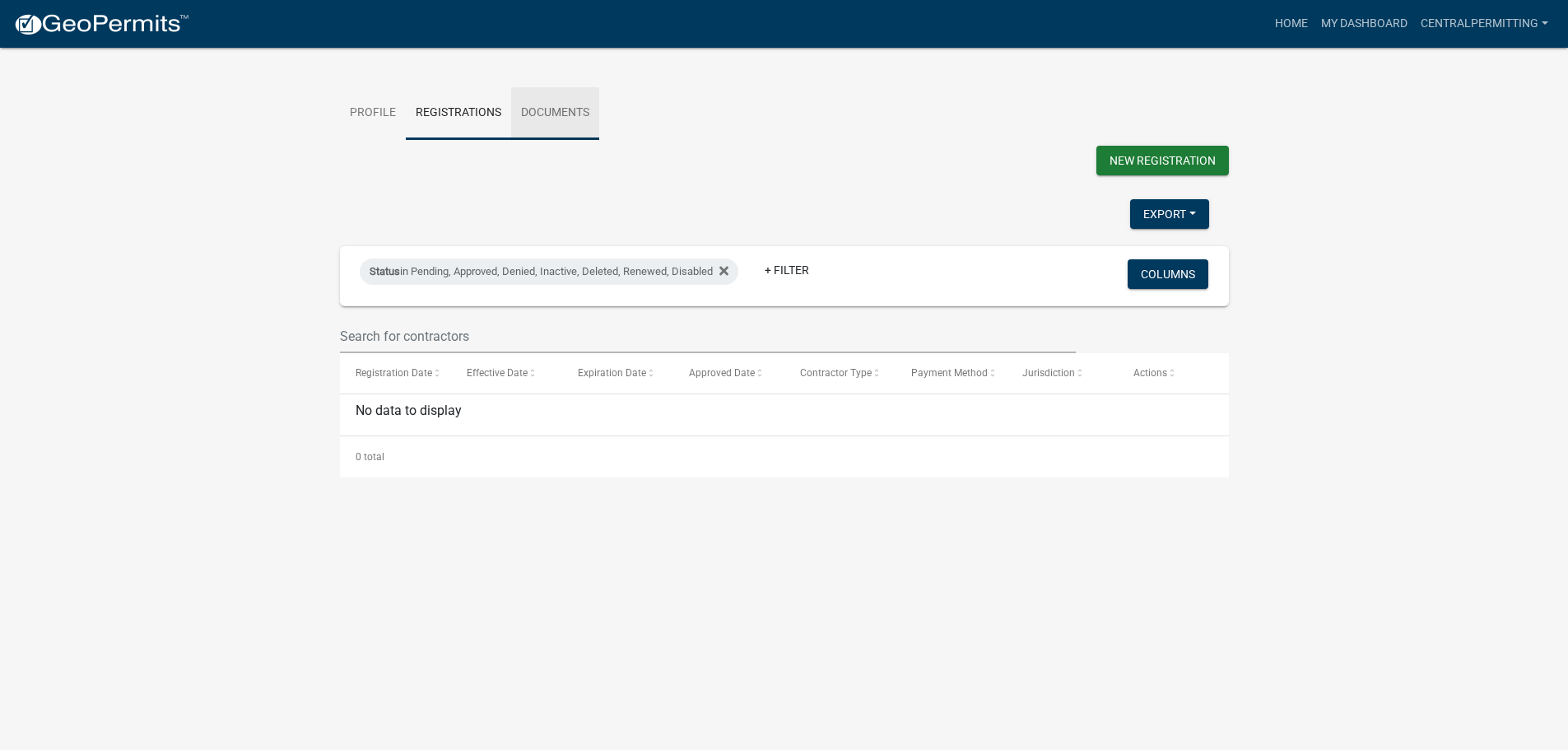
click at [582, 119] on link "Documents" at bounding box center [555, 113] width 88 height 53
